Goal: Task Accomplishment & Management: Manage account settings

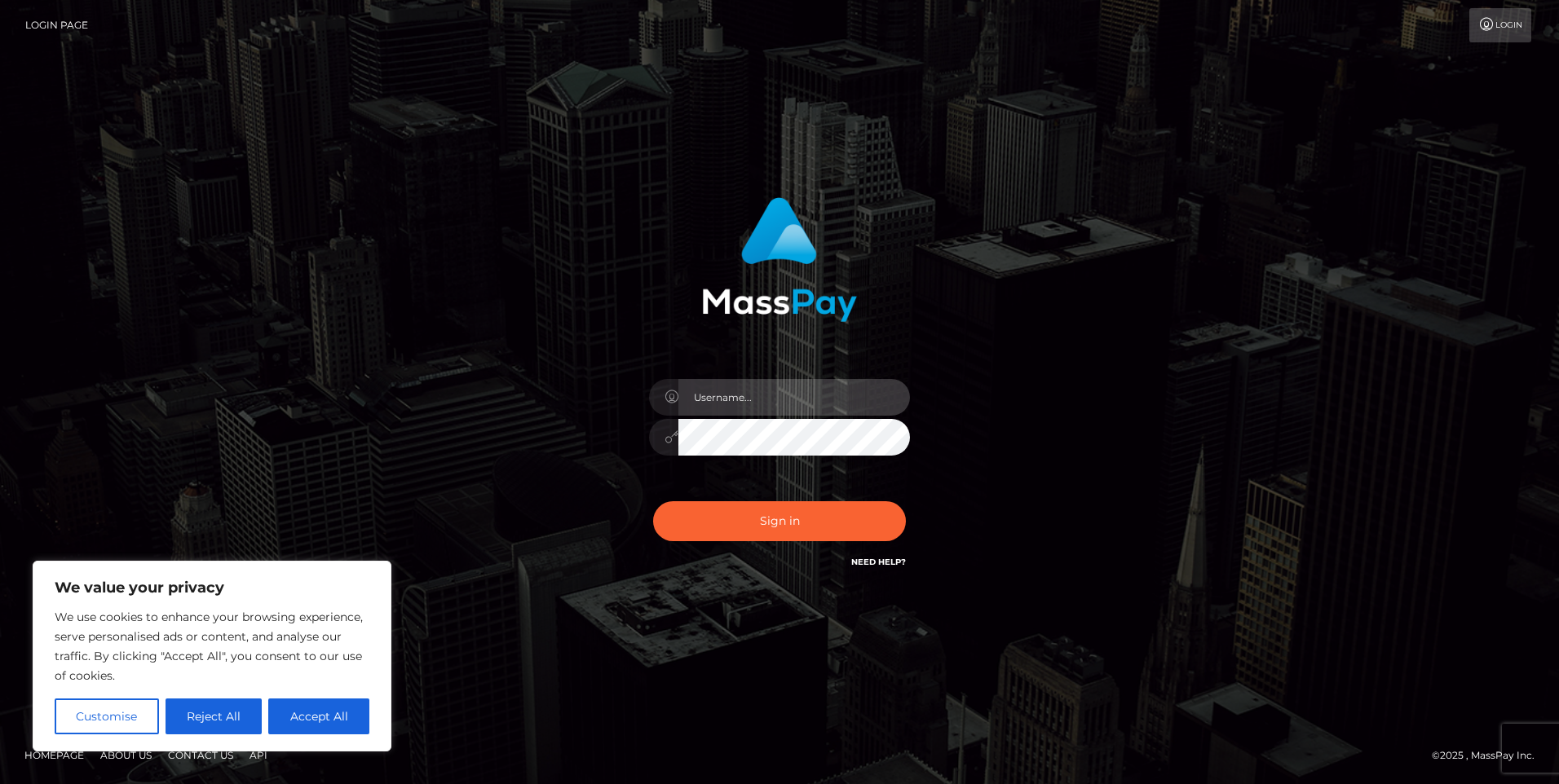
click at [781, 387] on input "text" at bounding box center [795, 398] width 232 height 37
paste input "duongthibaylyyb@gmail.com"
type input "duongthibaylyyb@gmail.com"
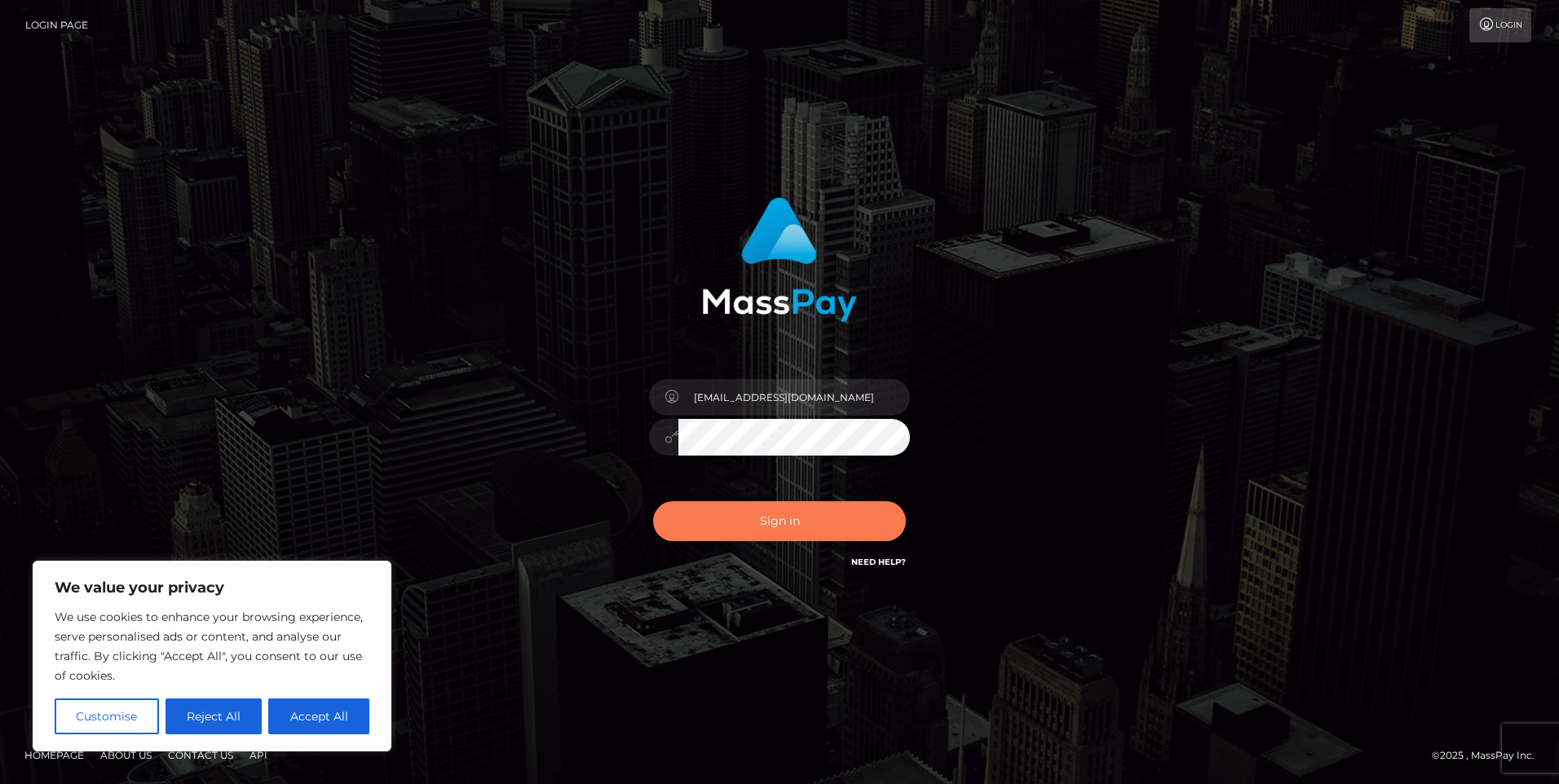
click at [831, 532] on button "Sign in" at bounding box center [780, 521] width 253 height 40
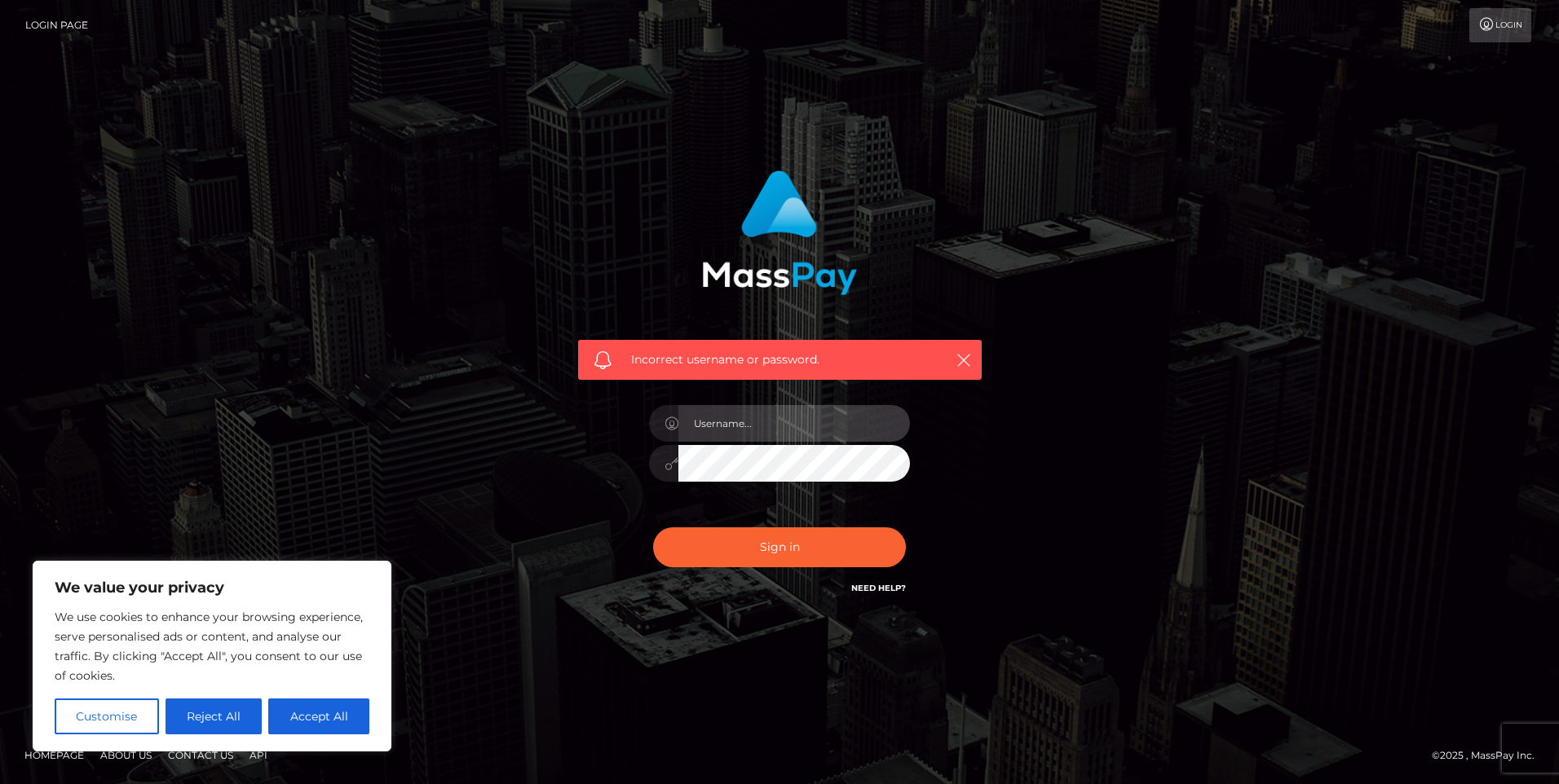
click at [767, 428] on input "text" at bounding box center [795, 423] width 232 height 37
paste input "[EMAIL_ADDRESS][DOMAIN_NAME]"
type input "[EMAIL_ADDRESS][DOMAIN_NAME]"
click at [741, 549] on button "Sign in" at bounding box center [780, 547] width 253 height 40
click at [314, 716] on button "Accept All" at bounding box center [318, 716] width 101 height 36
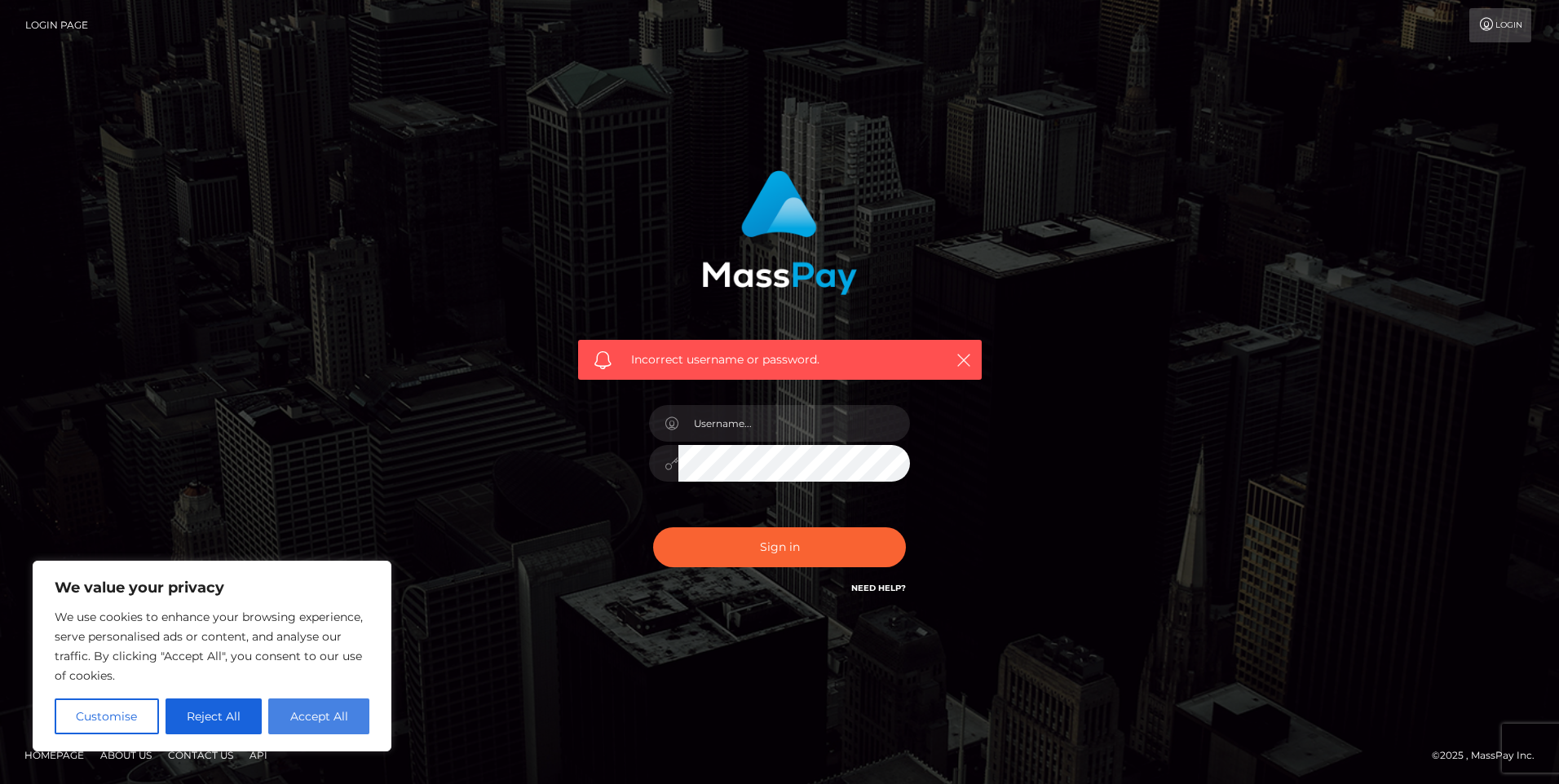
checkbox input "true"
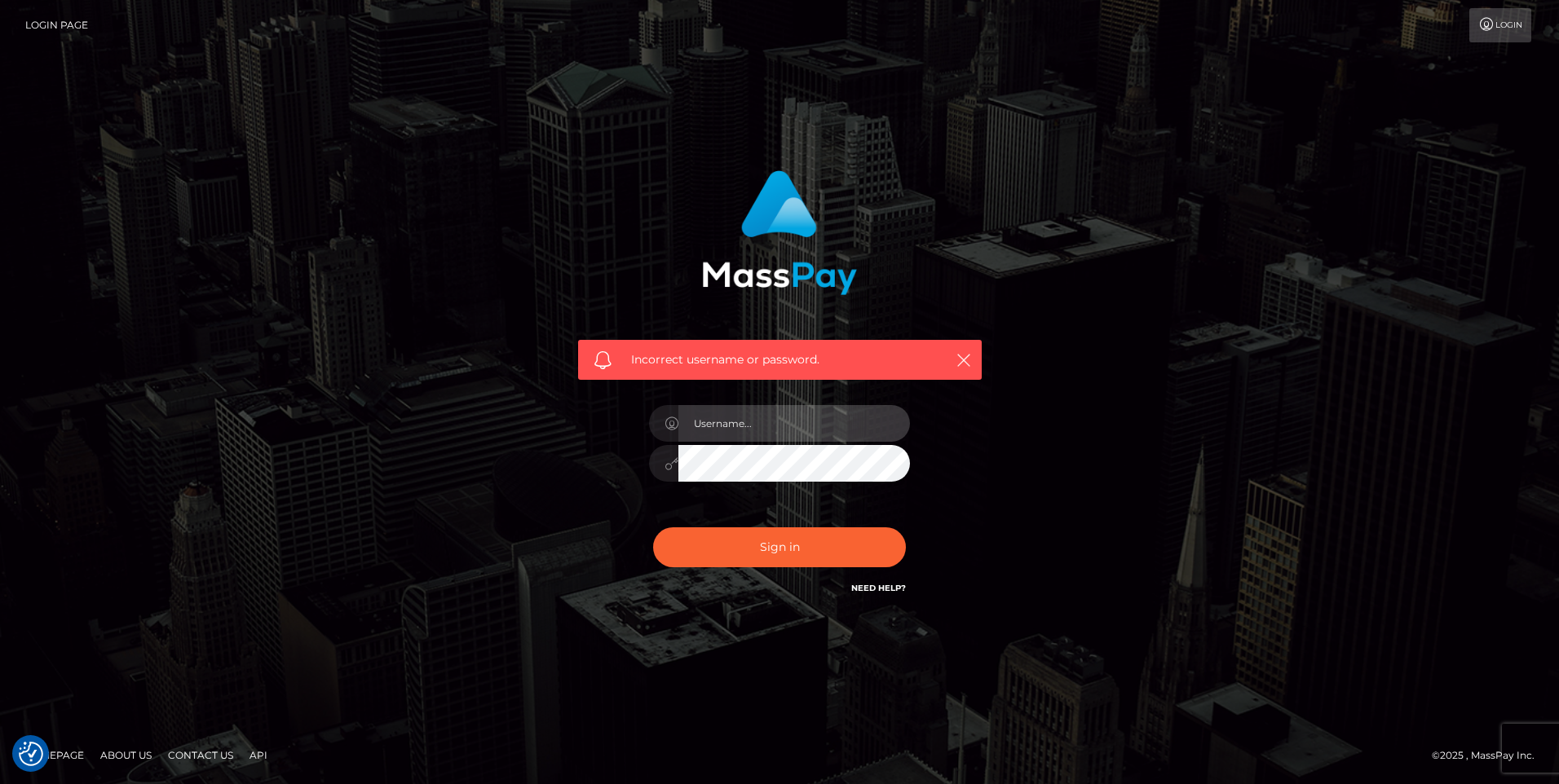
click at [782, 433] on input "text" at bounding box center [795, 423] width 232 height 37
paste input "duongthibaylyyb@gmail.com"
type input "duongthibaylyyb@gmail.com"
click at [789, 549] on button "Sign in" at bounding box center [780, 547] width 253 height 40
click at [967, 359] on icon "button" at bounding box center [964, 360] width 17 height 17
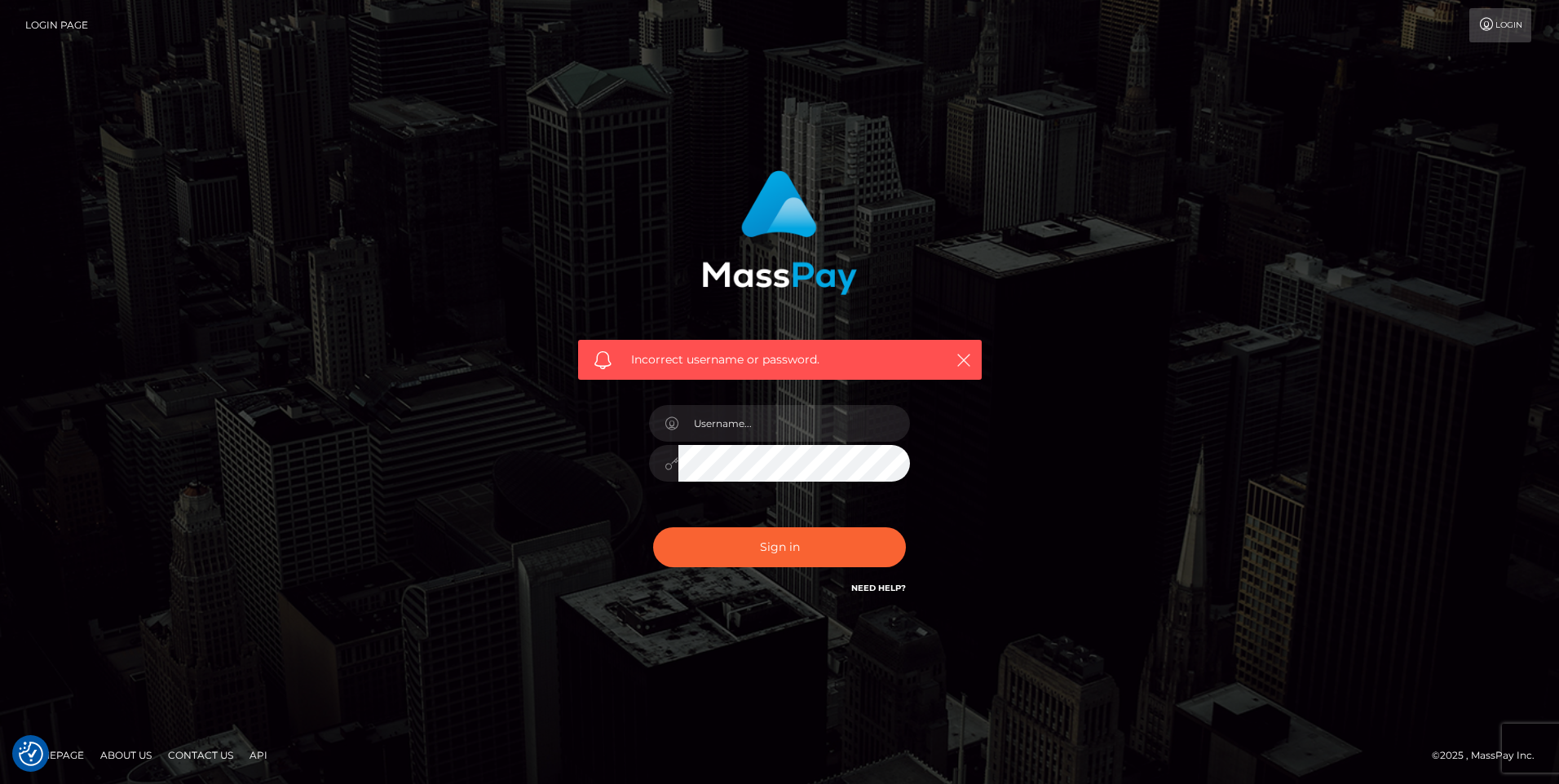
click at [1497, 28] on link "Login" at bounding box center [1500, 25] width 62 height 34
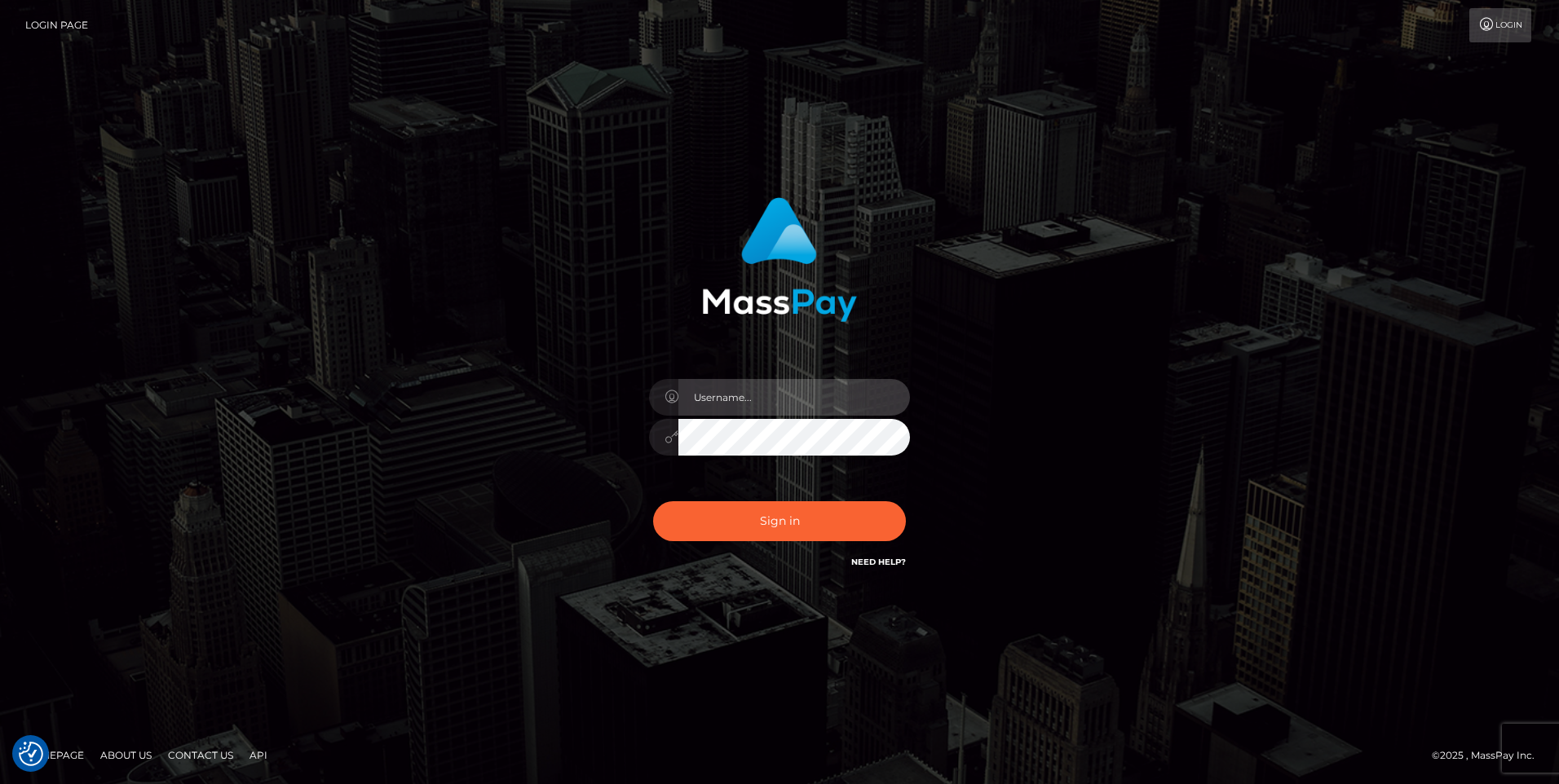
click at [736, 400] on input "text" at bounding box center [795, 398] width 232 height 37
type input "[EMAIL_ADDRESS][DOMAIN_NAME]"
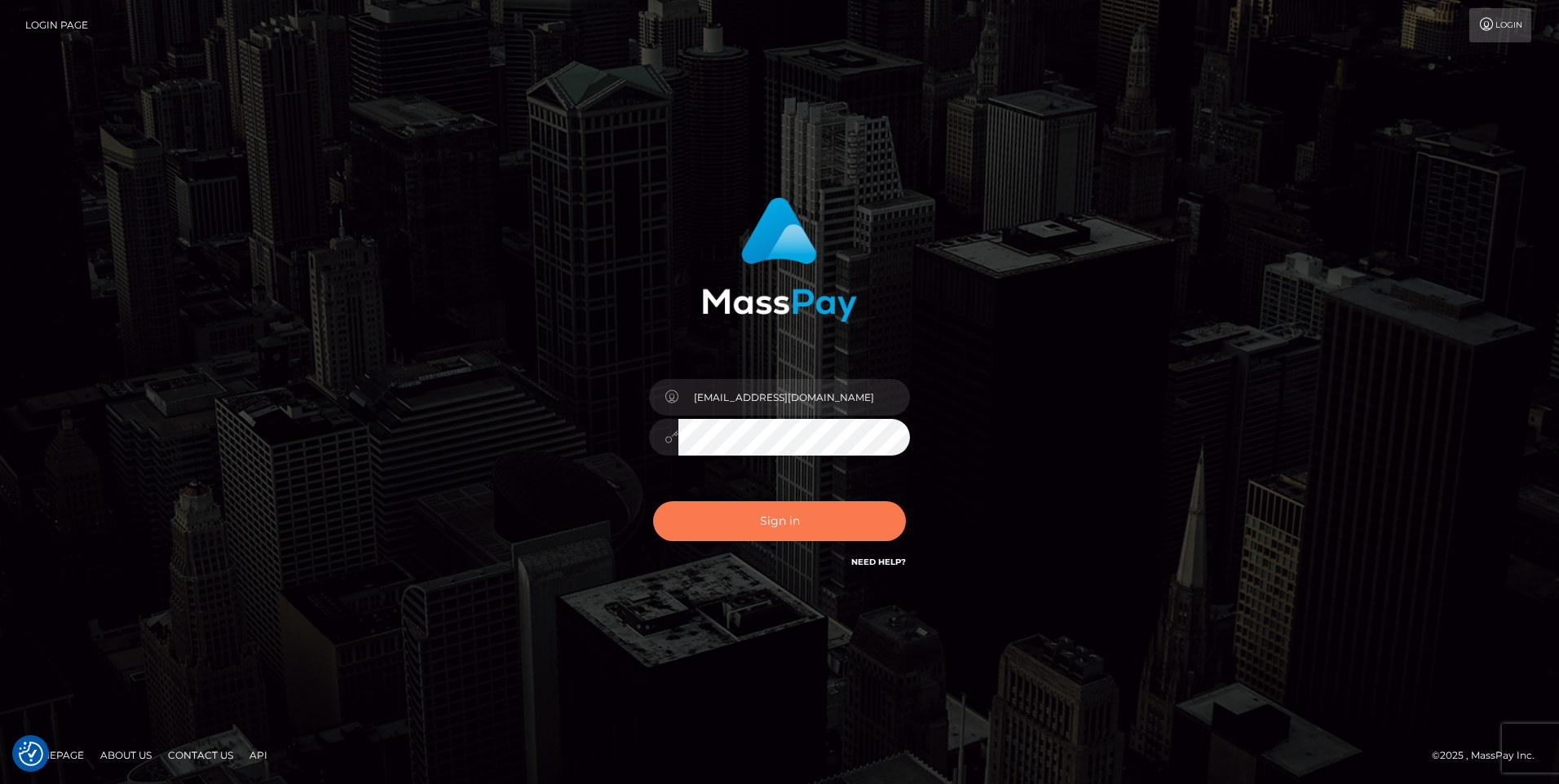
click at [781, 519] on button "Sign in" at bounding box center [780, 521] width 253 height 40
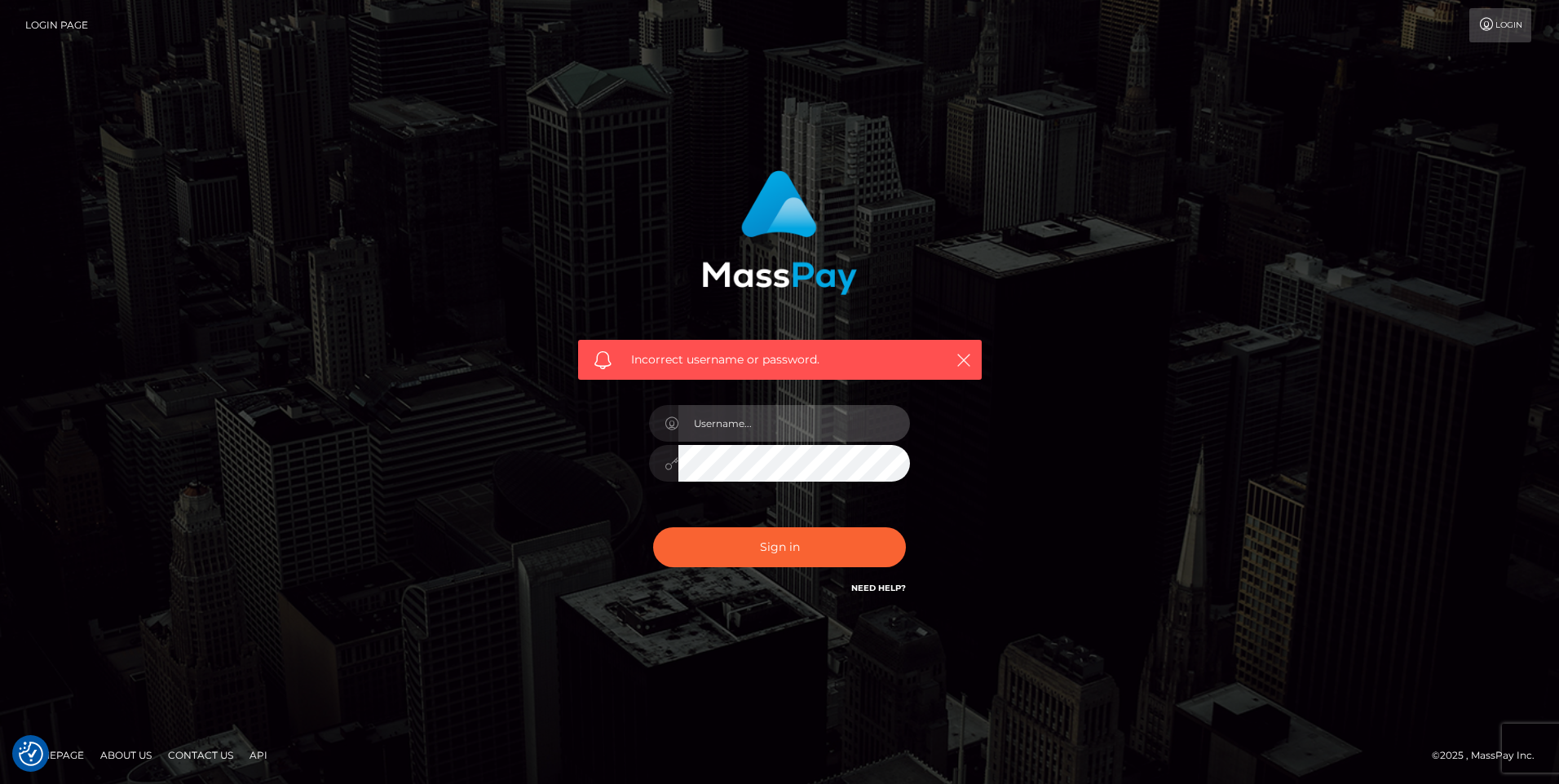
click at [753, 423] on input "text" at bounding box center [795, 423] width 232 height 37
click at [533, 587] on div "Incorrect username or password." at bounding box center [779, 392] width 930 height 469
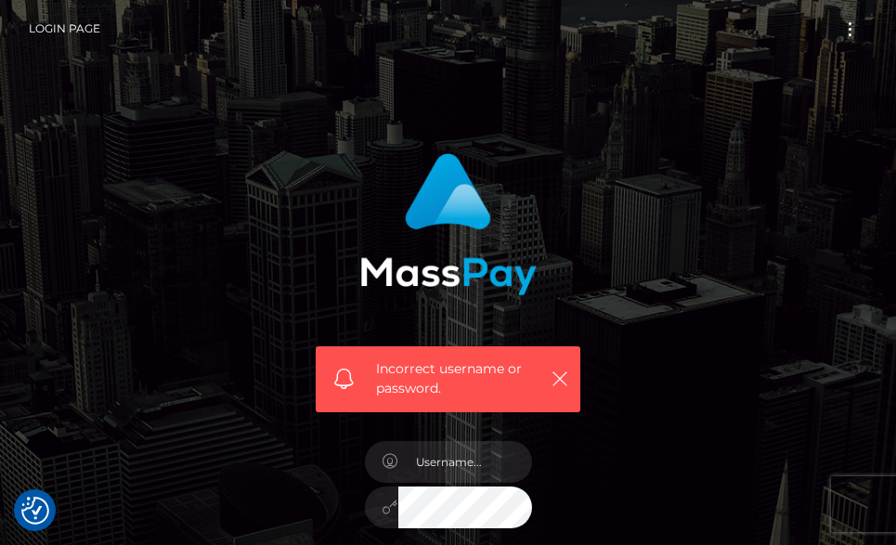
scroll to position [186, 0]
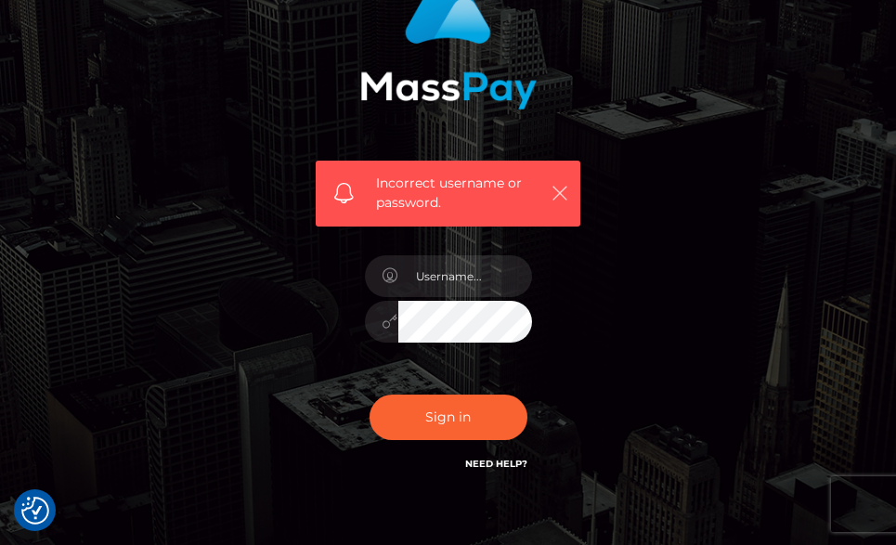
click at [564, 190] on icon "button" at bounding box center [560, 193] width 19 height 19
click at [468, 272] on input "text" at bounding box center [465, 276] width 134 height 42
type input "[EMAIL_ADDRESS][DOMAIN_NAME]"
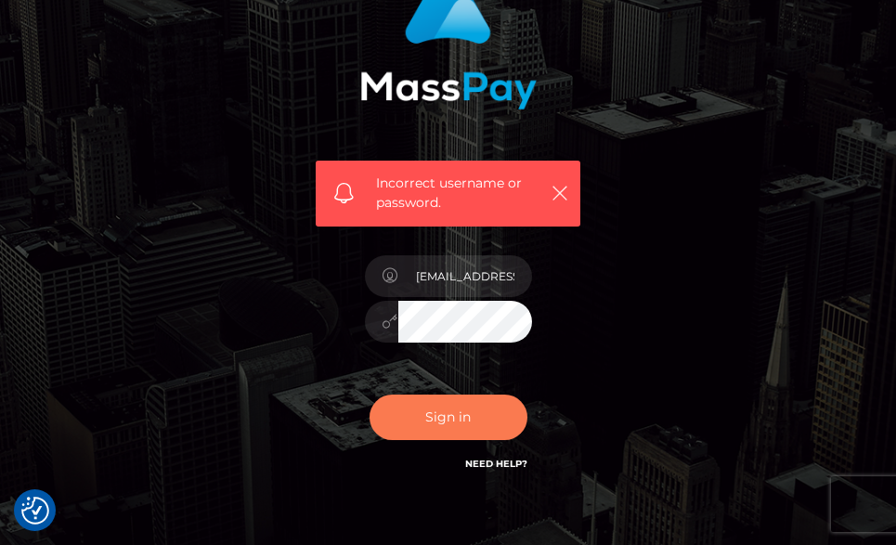
click at [474, 416] on button "Sign in" at bounding box center [449, 417] width 158 height 45
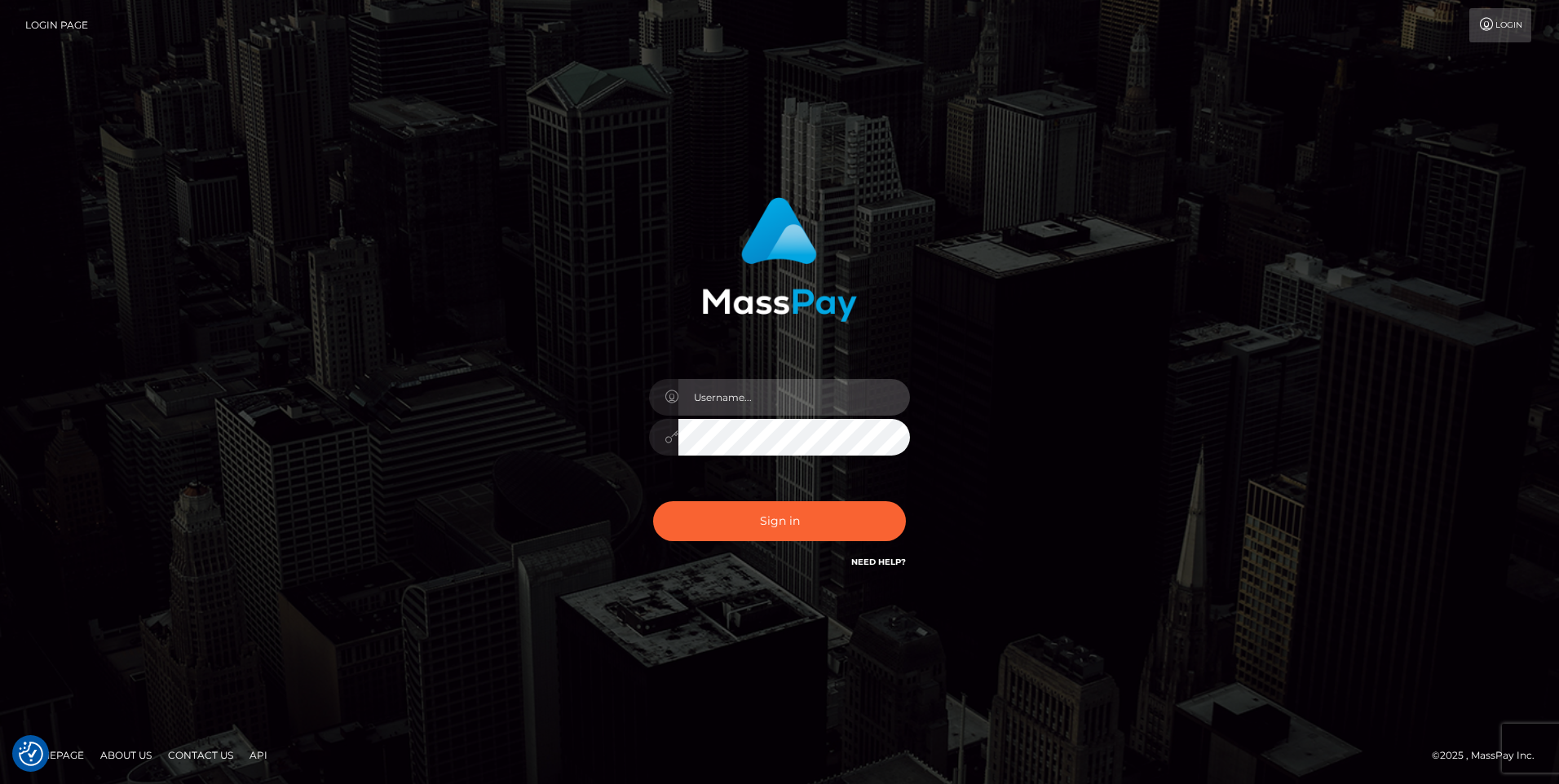
click at [741, 393] on input "text" at bounding box center [795, 398] width 232 height 37
type input "duongthibaylyyb@gmail.com"
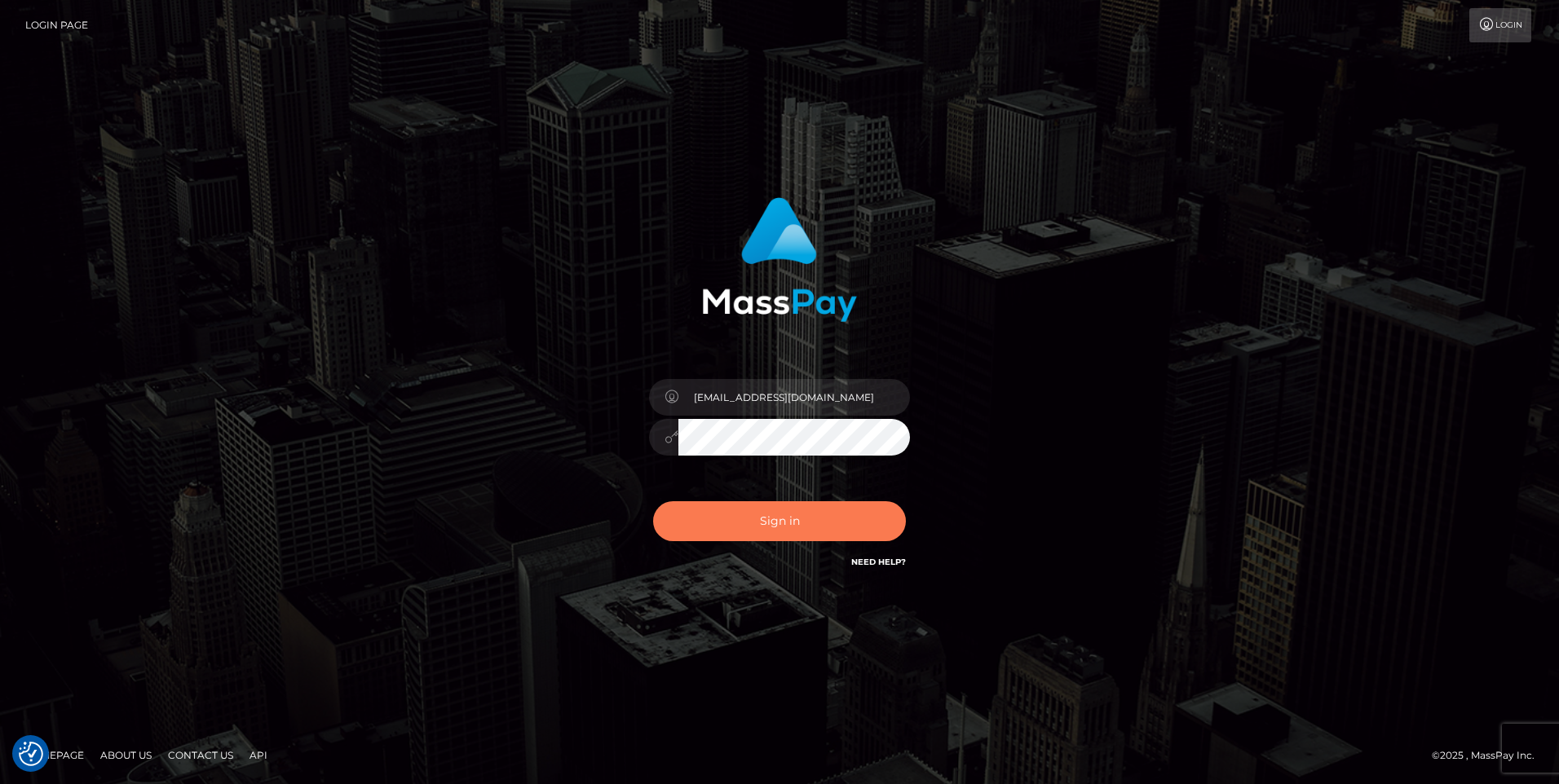
click at [739, 478] on button "Sign in" at bounding box center [780, 521] width 253 height 40
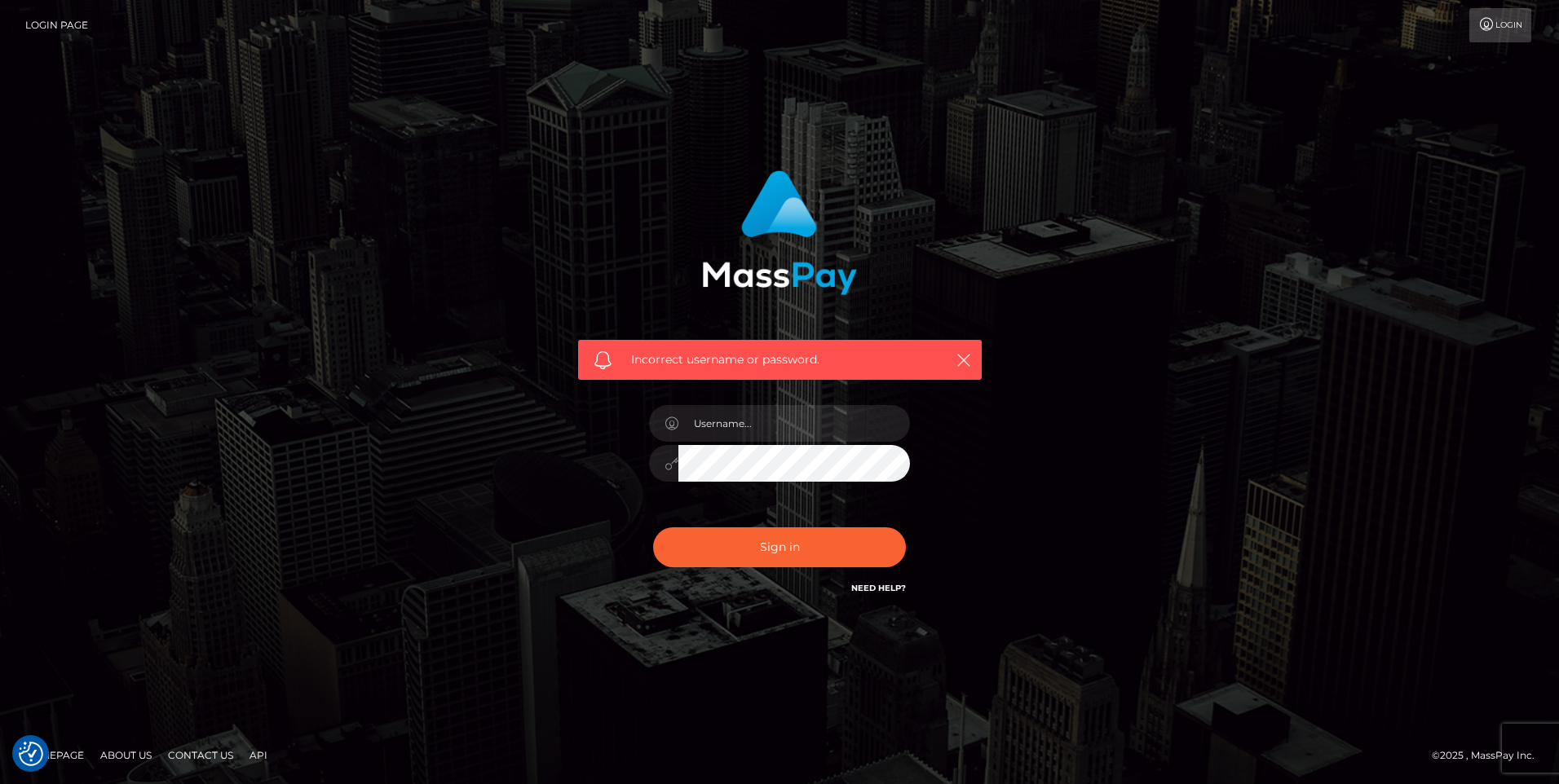
click at [873, 584] on link "Need Help?" at bounding box center [878, 588] width 54 height 11
click at [1493, 20] on icon at bounding box center [1486, 24] width 17 height 13
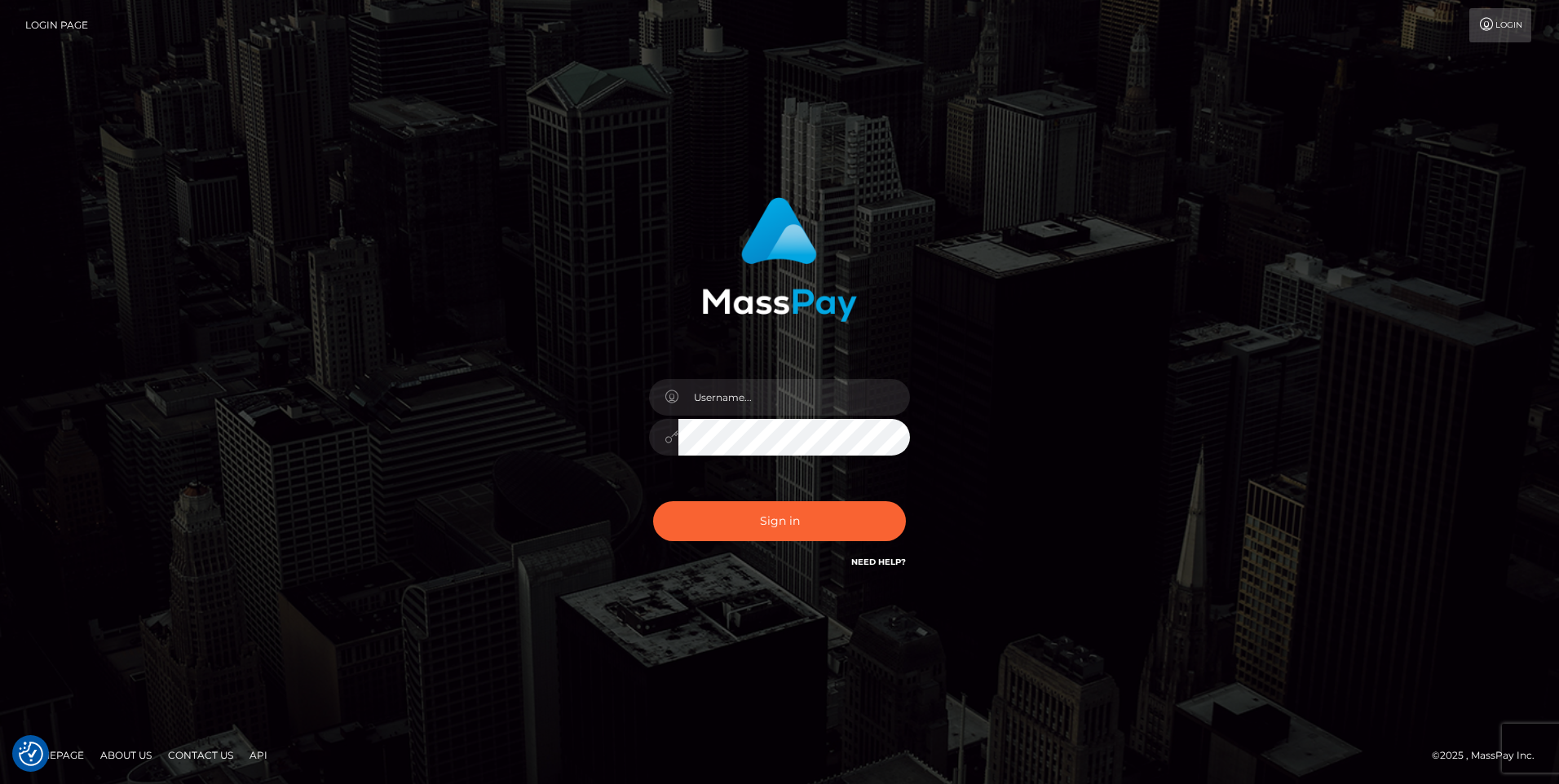
click at [895, 563] on link "Need Help?" at bounding box center [878, 562] width 54 height 11
click at [61, 20] on link "Login Page" at bounding box center [56, 25] width 62 height 34
